Goal: Use online tool/utility: Utilize a website feature to perform a specific function

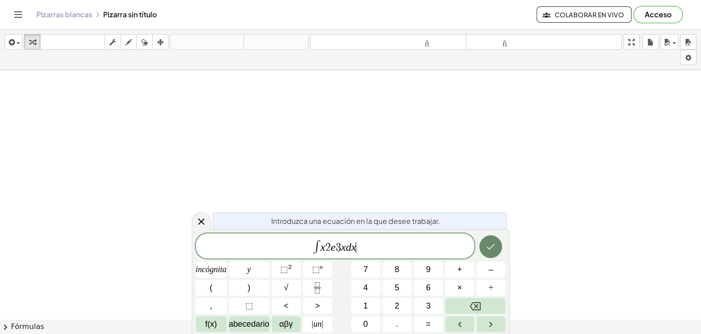
click at [496, 250] on icon "Hecho" at bounding box center [490, 246] width 11 height 11
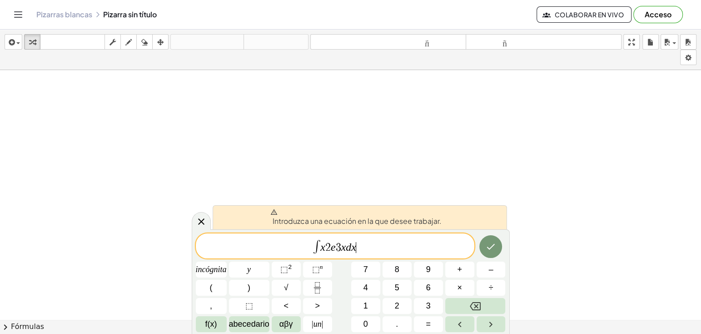
click at [376, 247] on span "∫ x 2 e 3 x d x ​" at bounding box center [335, 246] width 279 height 15
click at [339, 247] on span "3" at bounding box center [338, 247] width 5 height 11
click at [338, 250] on span "3" at bounding box center [338, 247] width 5 height 11
drag, startPoint x: 378, startPoint y: 253, endPoint x: 330, endPoint y: 248, distance: 47.6
click at [330, 248] on span "∫ x 2 e 3 x d x" at bounding box center [335, 246] width 279 height 15
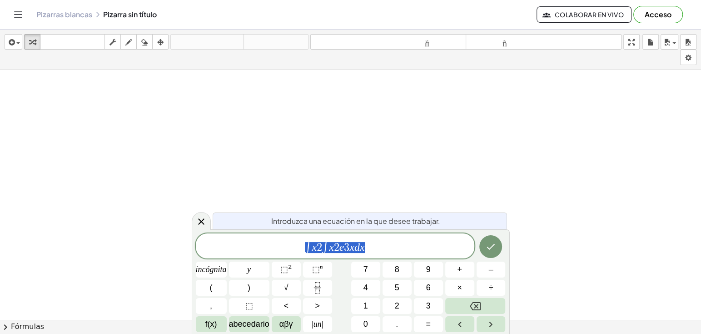
drag, startPoint x: 374, startPoint y: 252, endPoint x: 285, endPoint y: 245, distance: 89.8
click at [285, 245] on span "∫ x 2 ∫ x 2 e 3 x d x" at bounding box center [335, 246] width 279 height 15
click at [485, 249] on icon "Hecho" at bounding box center [490, 246] width 11 height 11
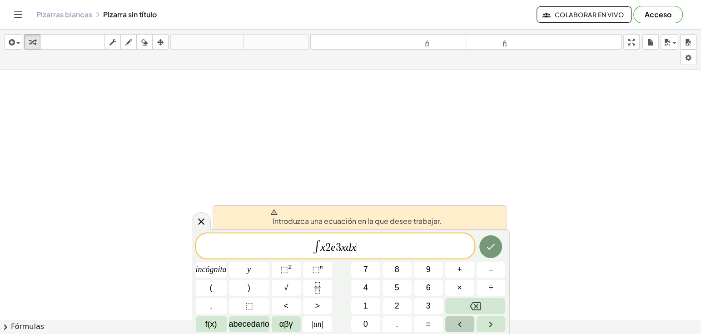
click at [458, 330] on button "Flecha izquierda" at bounding box center [459, 324] width 29 height 16
click at [479, 328] on button "Flecha derecha" at bounding box center [491, 324] width 29 height 16
click at [482, 327] on button "Flecha derecha" at bounding box center [491, 324] width 29 height 16
click at [338, 247] on span "3" at bounding box center [338, 247] width 5 height 11
click at [288, 271] on font "⬚" at bounding box center [284, 268] width 8 height 9
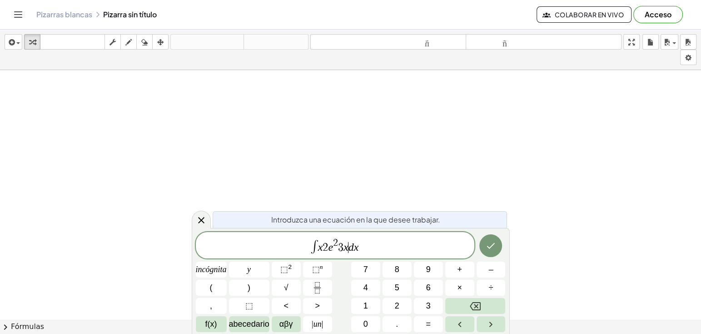
click at [347, 247] on var "x" at bounding box center [346, 247] width 5 height 12
click at [344, 241] on var "d" at bounding box center [345, 247] width 5 height 12
click at [343, 239] on span "2" at bounding box center [340, 243] width 5 height 10
click at [339, 240] on span "3" at bounding box center [341, 243] width 5 height 10
click at [328, 246] on span "2" at bounding box center [328, 247] width 5 height 11
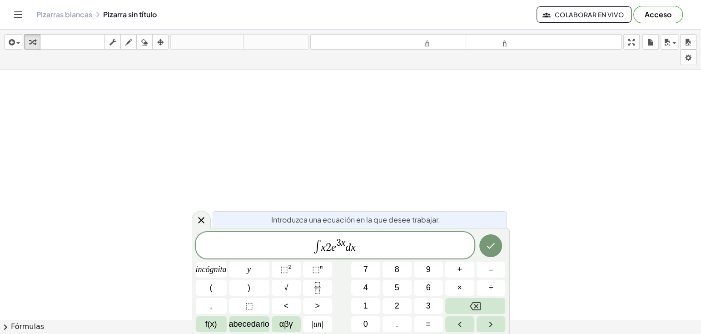
click at [331, 247] on span "∫ x ​ 2 e 3 x d x" at bounding box center [335, 245] width 279 height 17
click at [287, 269] on font "⬚" at bounding box center [284, 268] width 8 height 9
click at [490, 247] on icon "Hecho" at bounding box center [491, 245] width 8 height 6
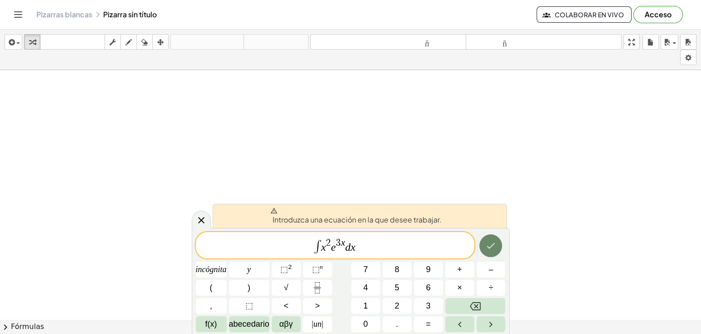
click at [490, 247] on icon "Hecho" at bounding box center [491, 245] width 8 height 6
click at [491, 247] on icon "Hecho" at bounding box center [490, 245] width 11 height 11
click at [492, 247] on icon "Hecho" at bounding box center [490, 245] width 11 height 11
